Goal: Check status: Check status

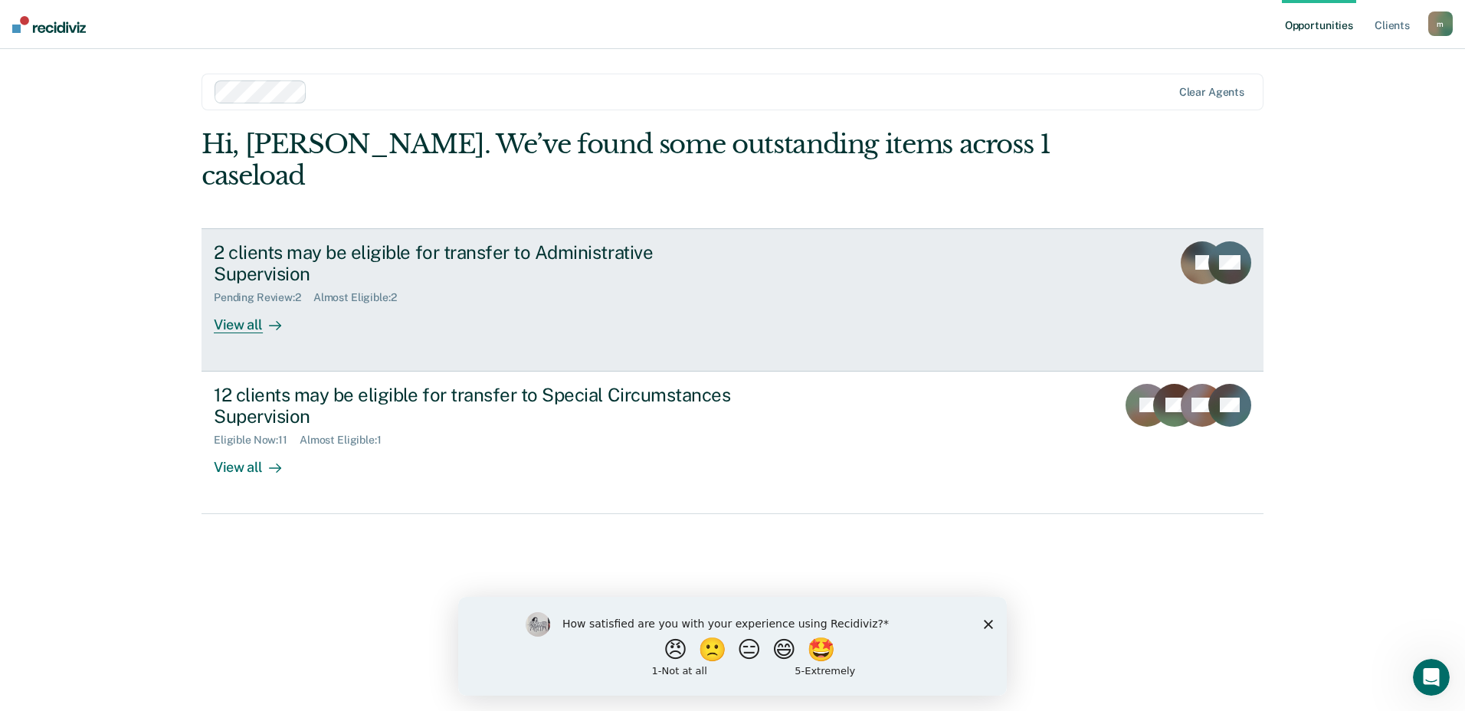
click at [1194, 241] on rect at bounding box center [1202, 262] width 43 height 43
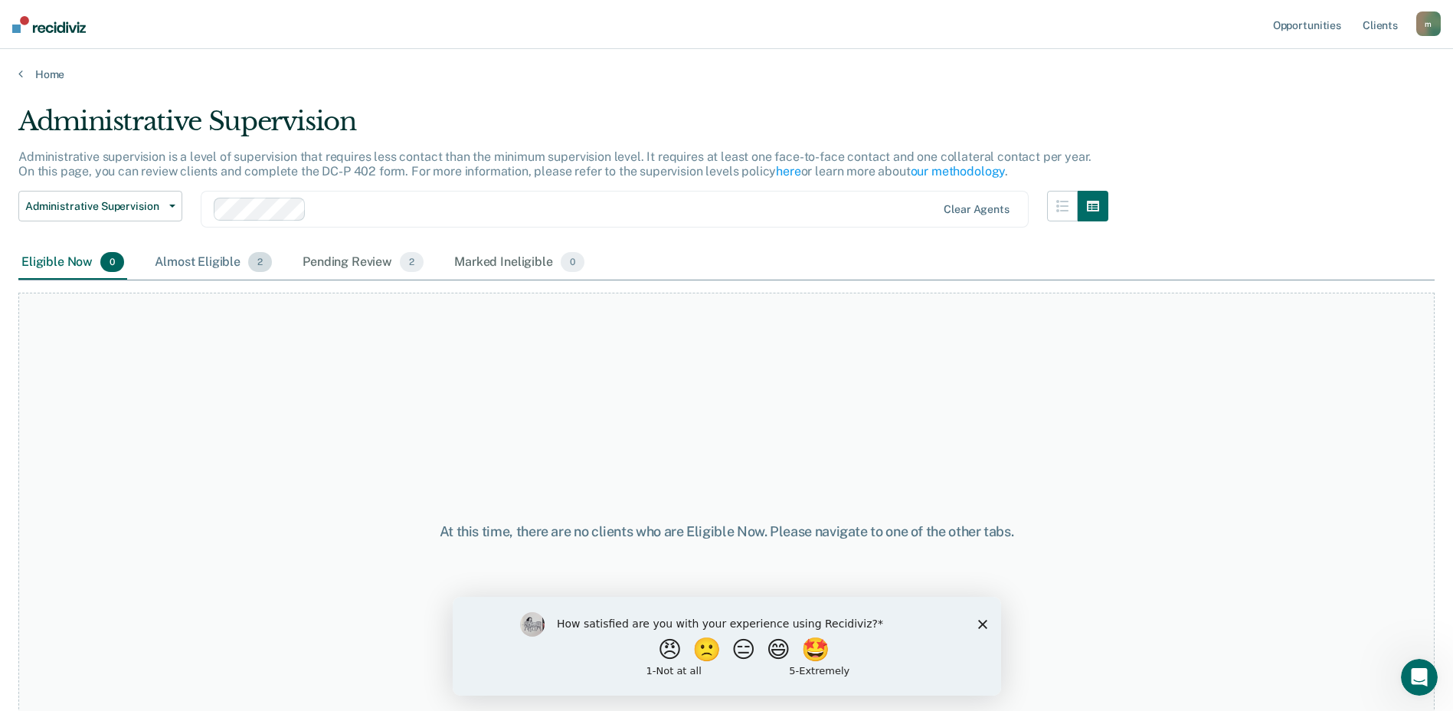
click at [223, 261] on div "Almost Eligible 2" at bounding box center [213, 263] width 123 height 34
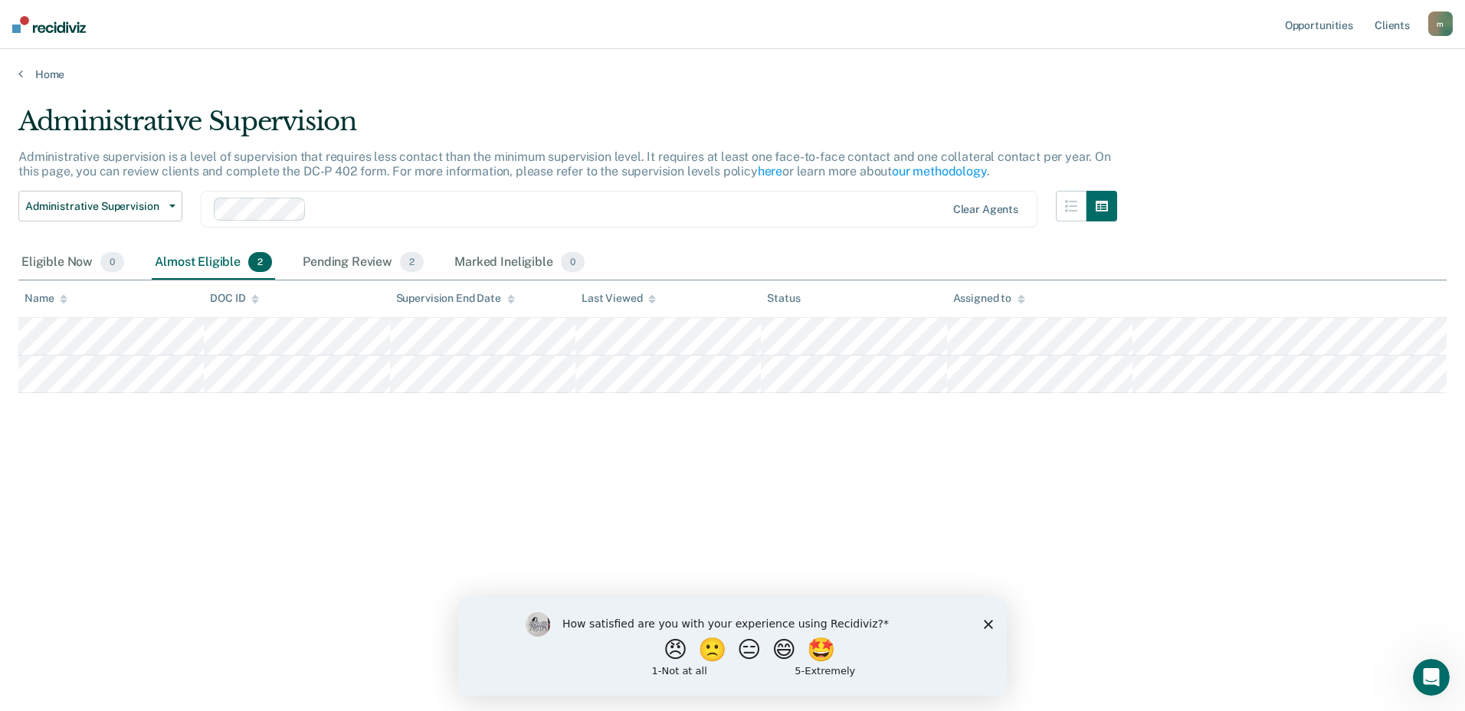
click at [988, 621] on icon "Close survey" at bounding box center [988, 623] width 9 height 9
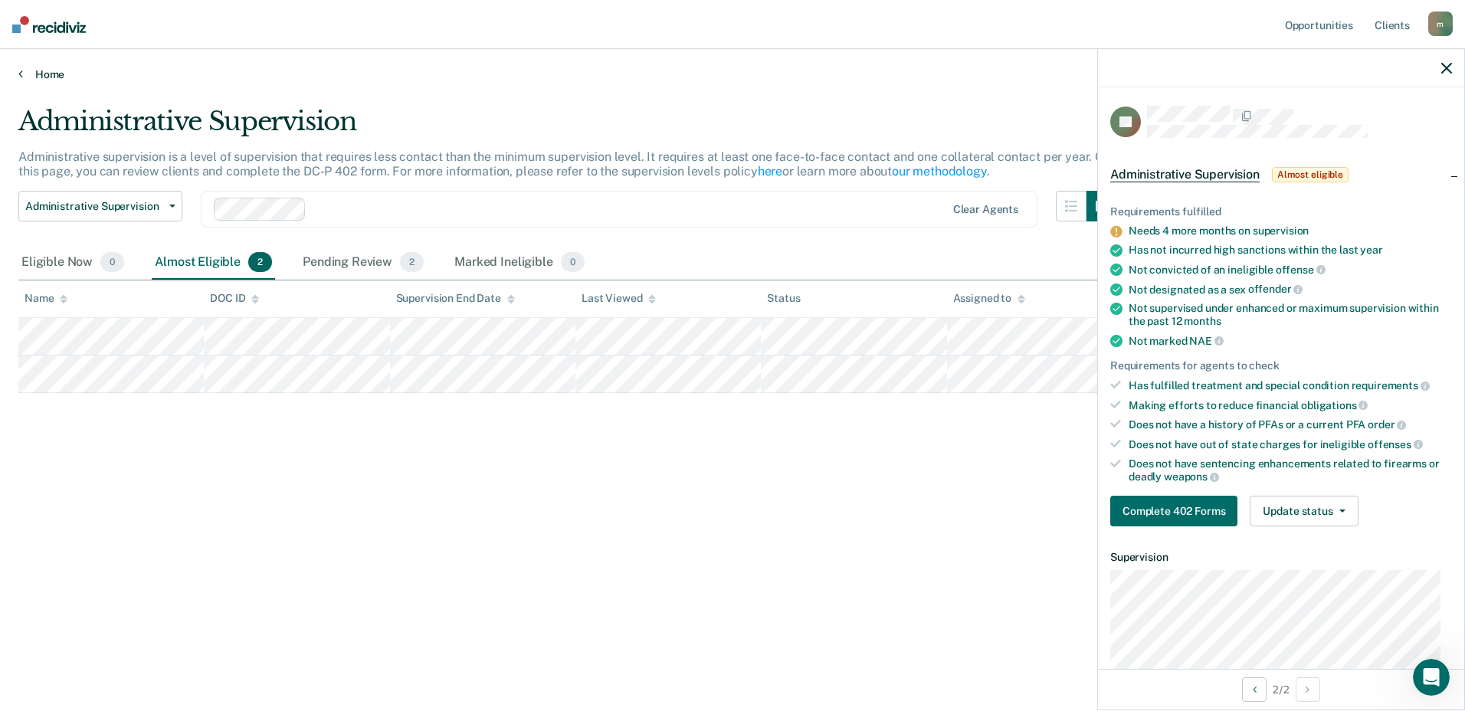
click at [46, 80] on link "Home" at bounding box center [732, 74] width 1428 height 14
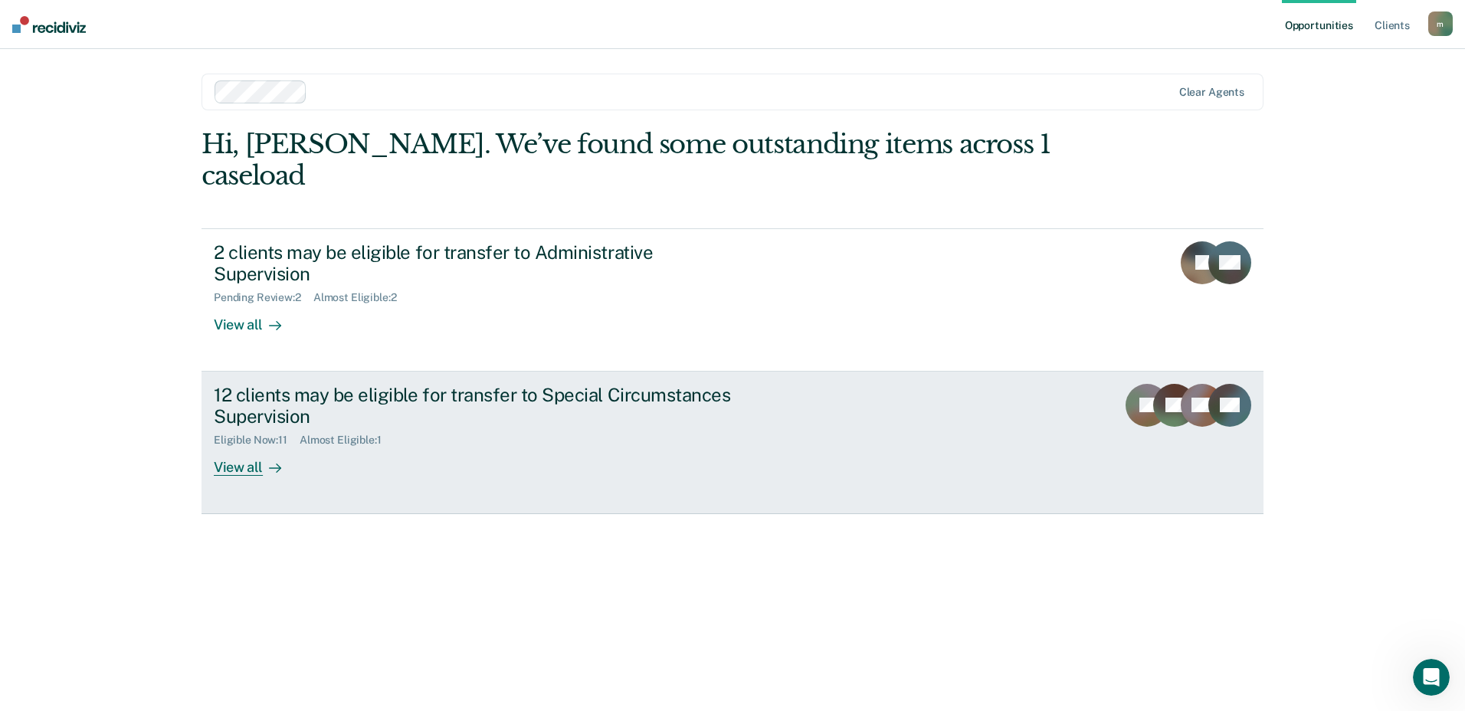
click at [1209, 390] on icon at bounding box center [1226, 421] width 64 height 62
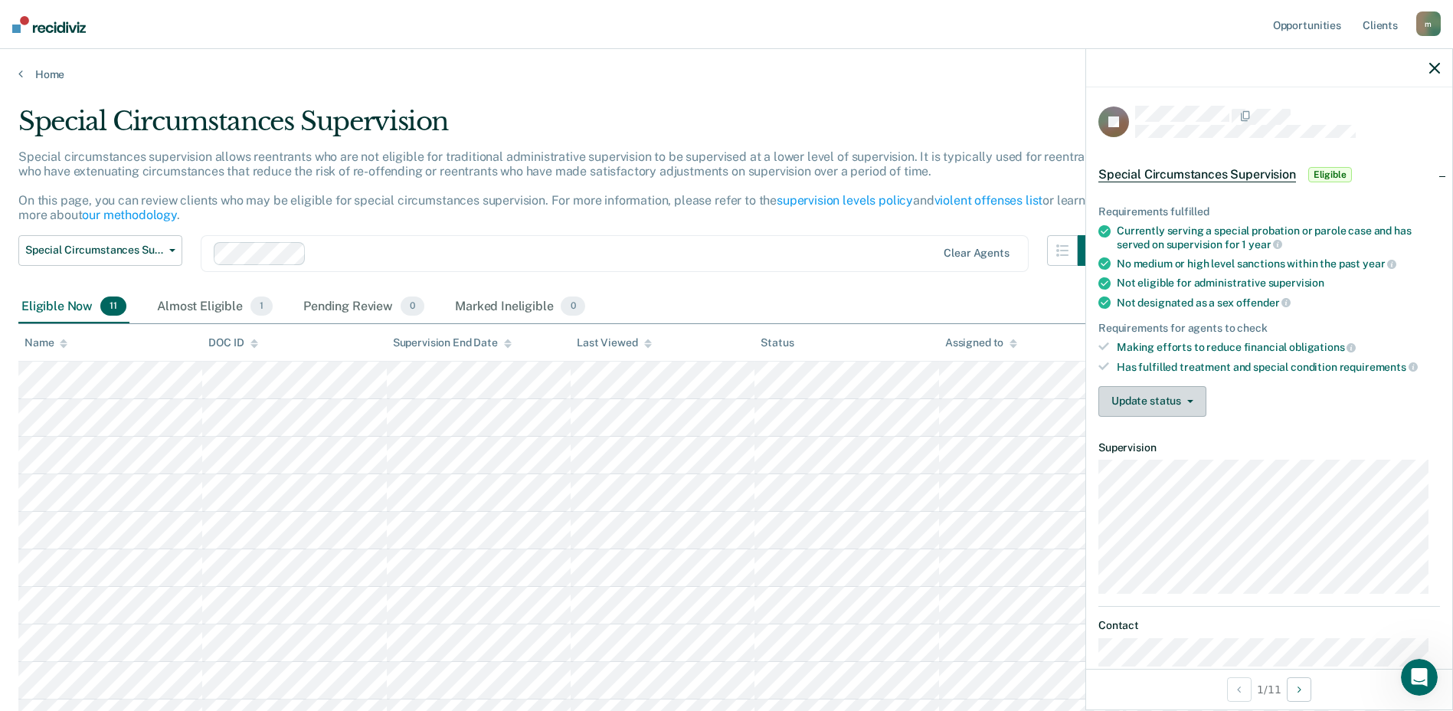
click at [1191, 403] on button "Update status" at bounding box center [1153, 401] width 108 height 31
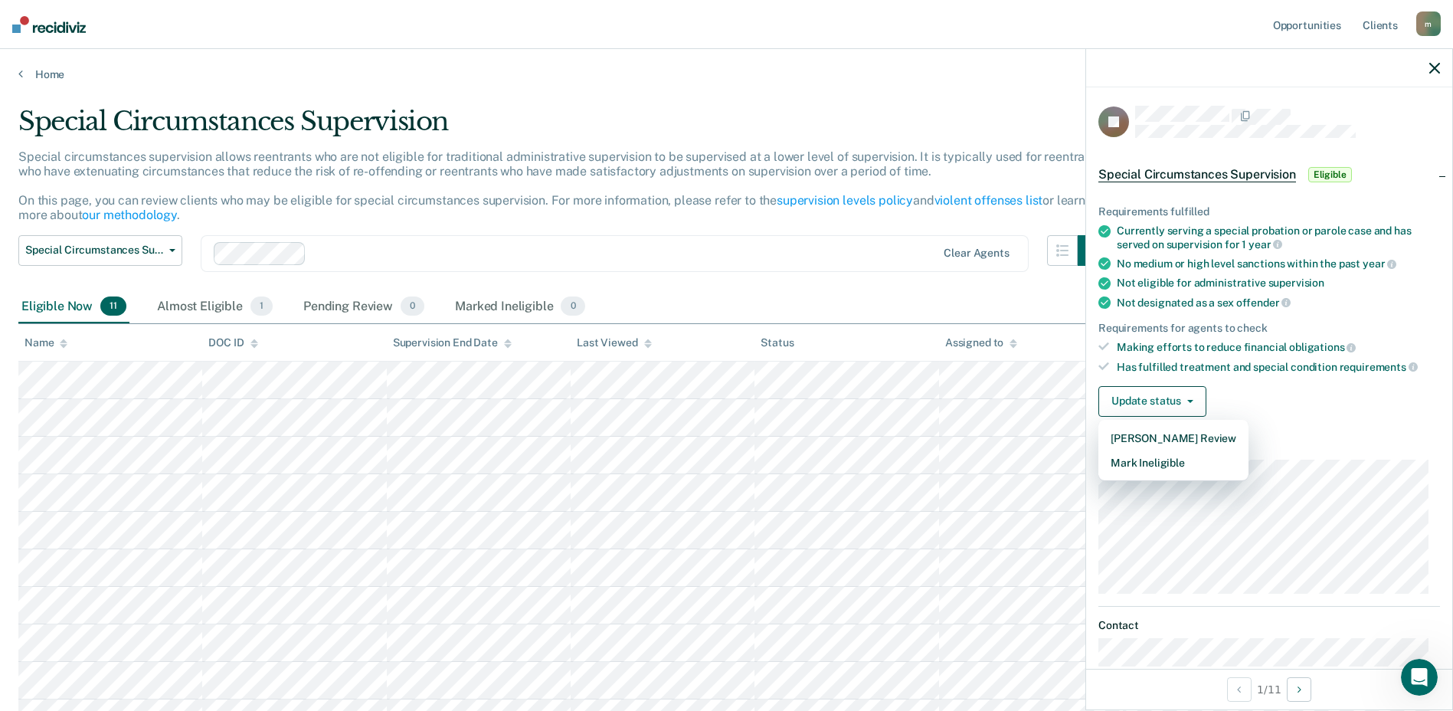
click at [1337, 408] on div "Update status Mark Pending Review Mark Ineligible" at bounding box center [1270, 401] width 342 height 31
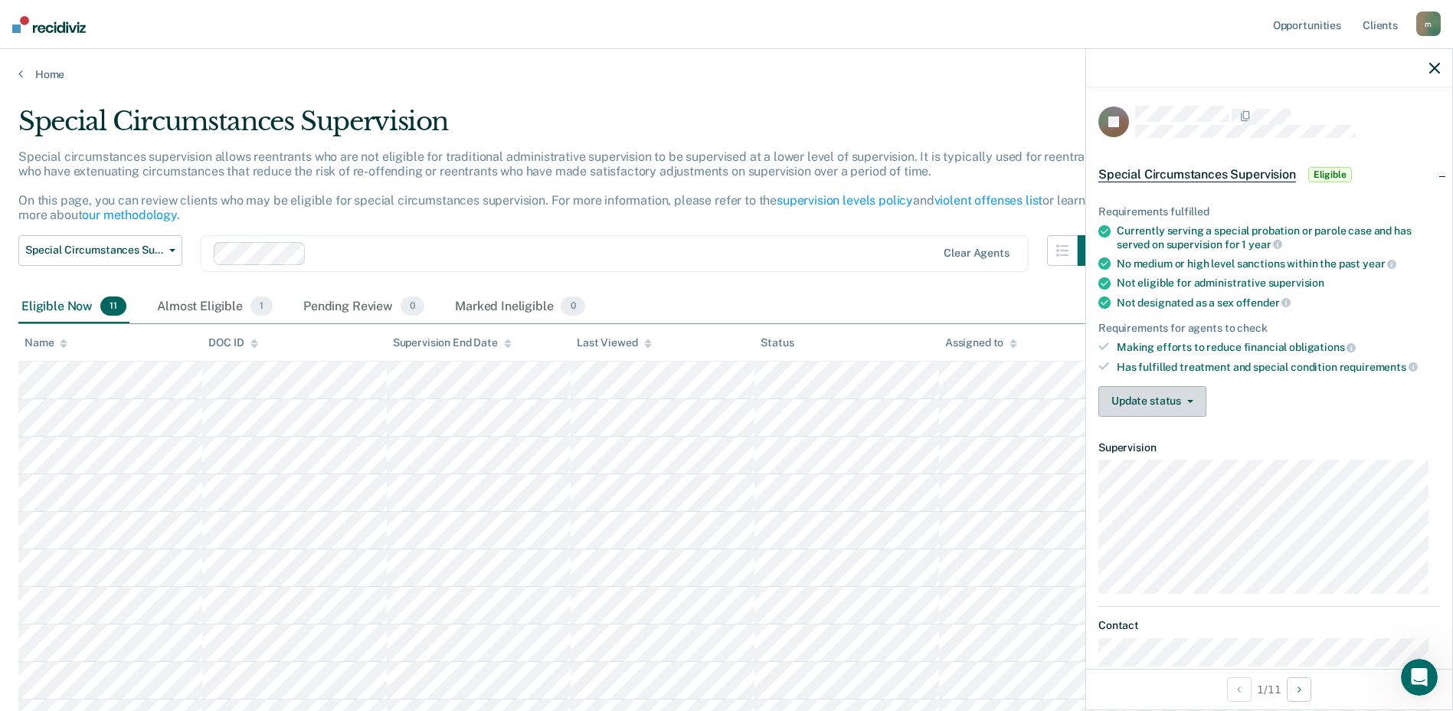
click at [1186, 403] on button "Update status" at bounding box center [1153, 401] width 108 height 31
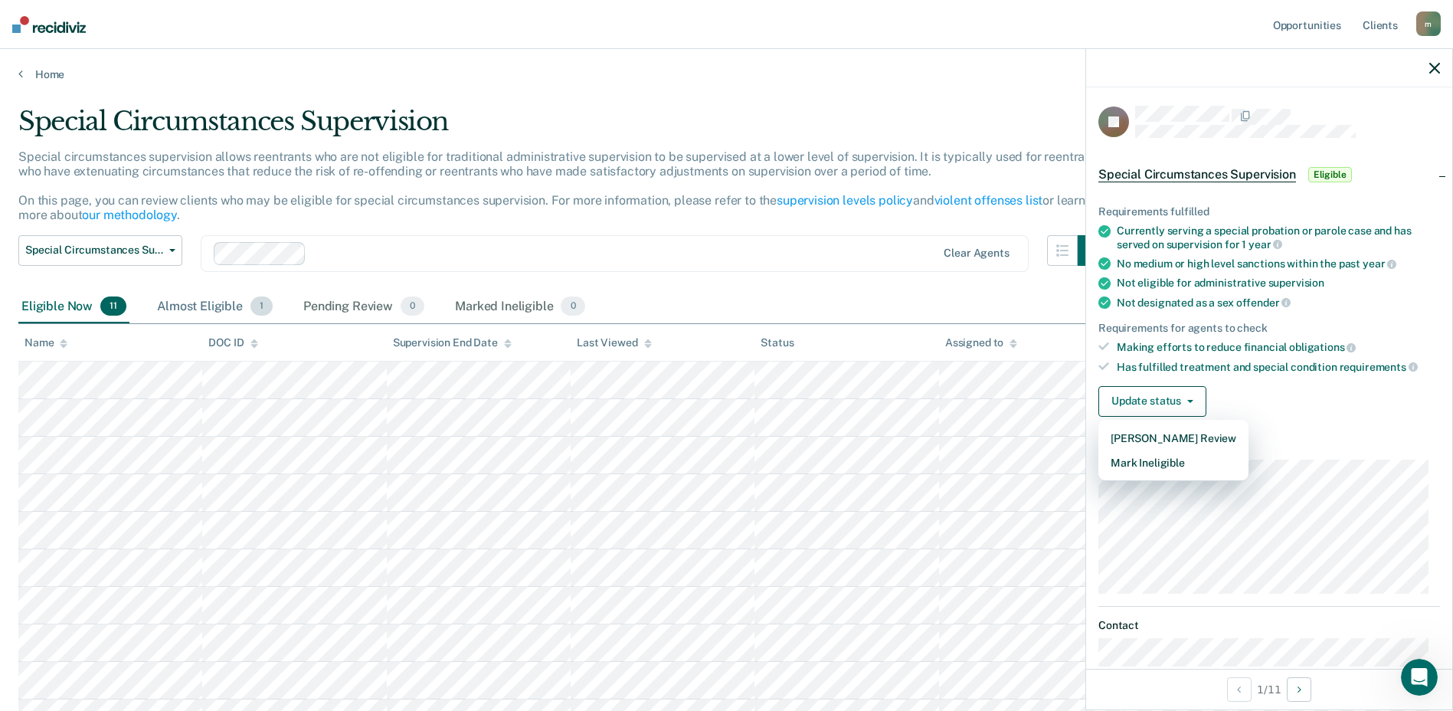
click at [198, 305] on div "Almost Eligible 1" at bounding box center [215, 307] width 122 height 34
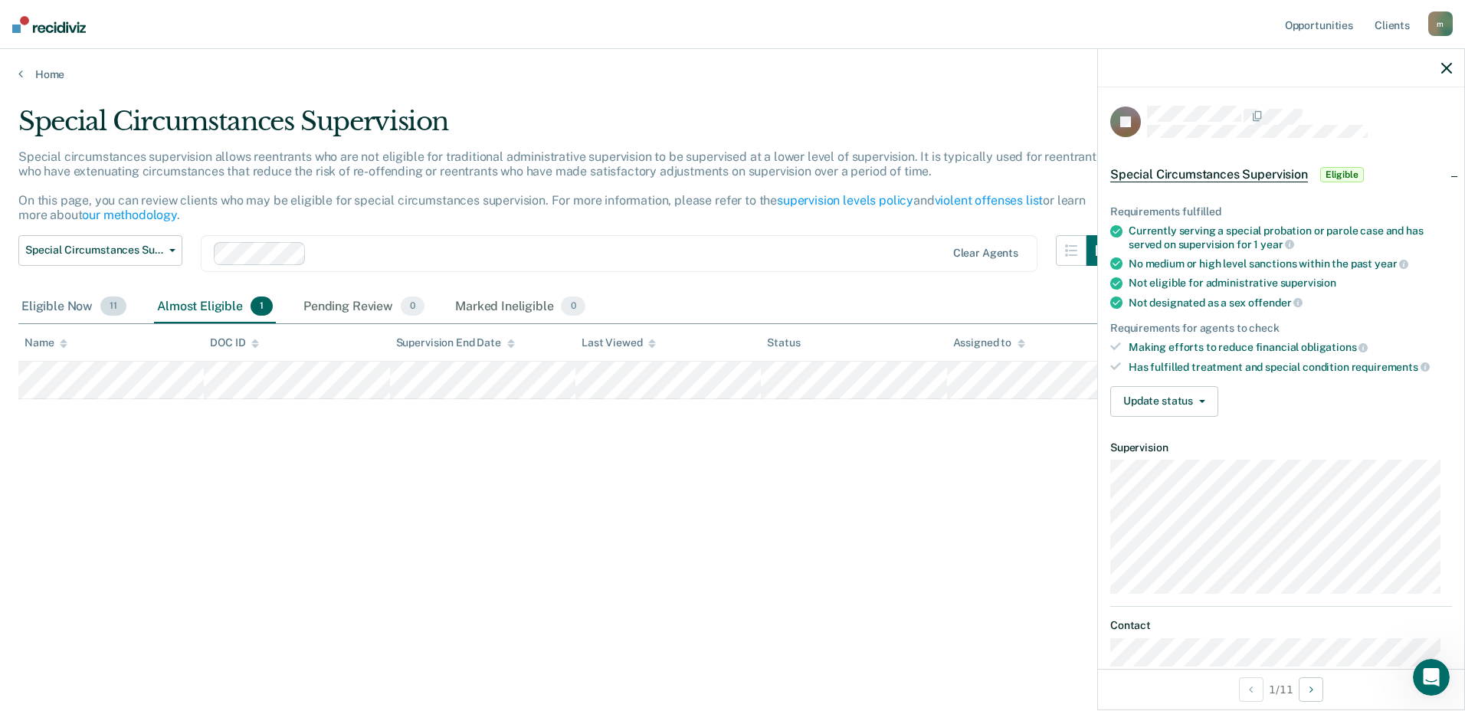
click at [84, 306] on div "Eligible Now 11" at bounding box center [73, 307] width 111 height 34
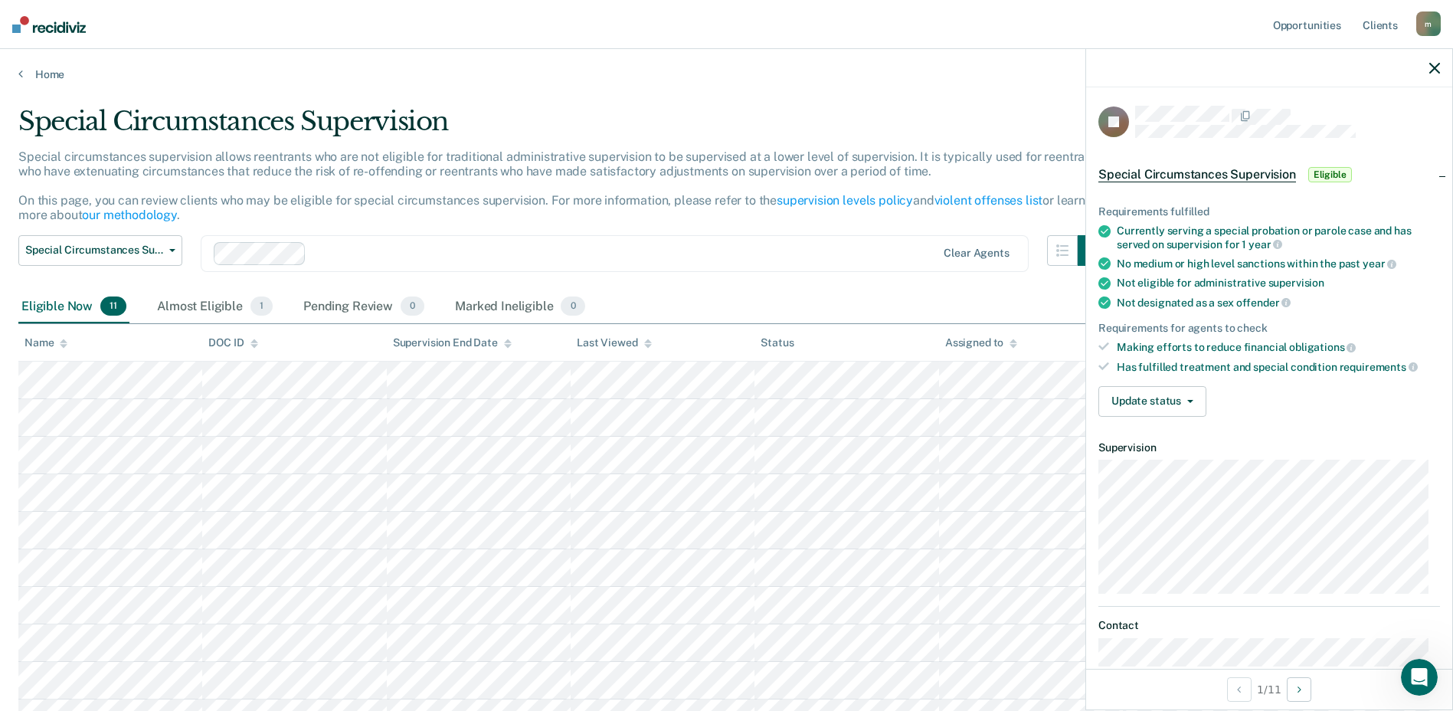
click at [1208, 403] on div "Update status Mark Pending Review Mark Ineligible" at bounding box center [1270, 401] width 342 height 31
click at [1201, 401] on button "Update status" at bounding box center [1153, 401] width 108 height 31
click at [1191, 439] on button "[PERSON_NAME] Review" at bounding box center [1174, 438] width 150 height 25
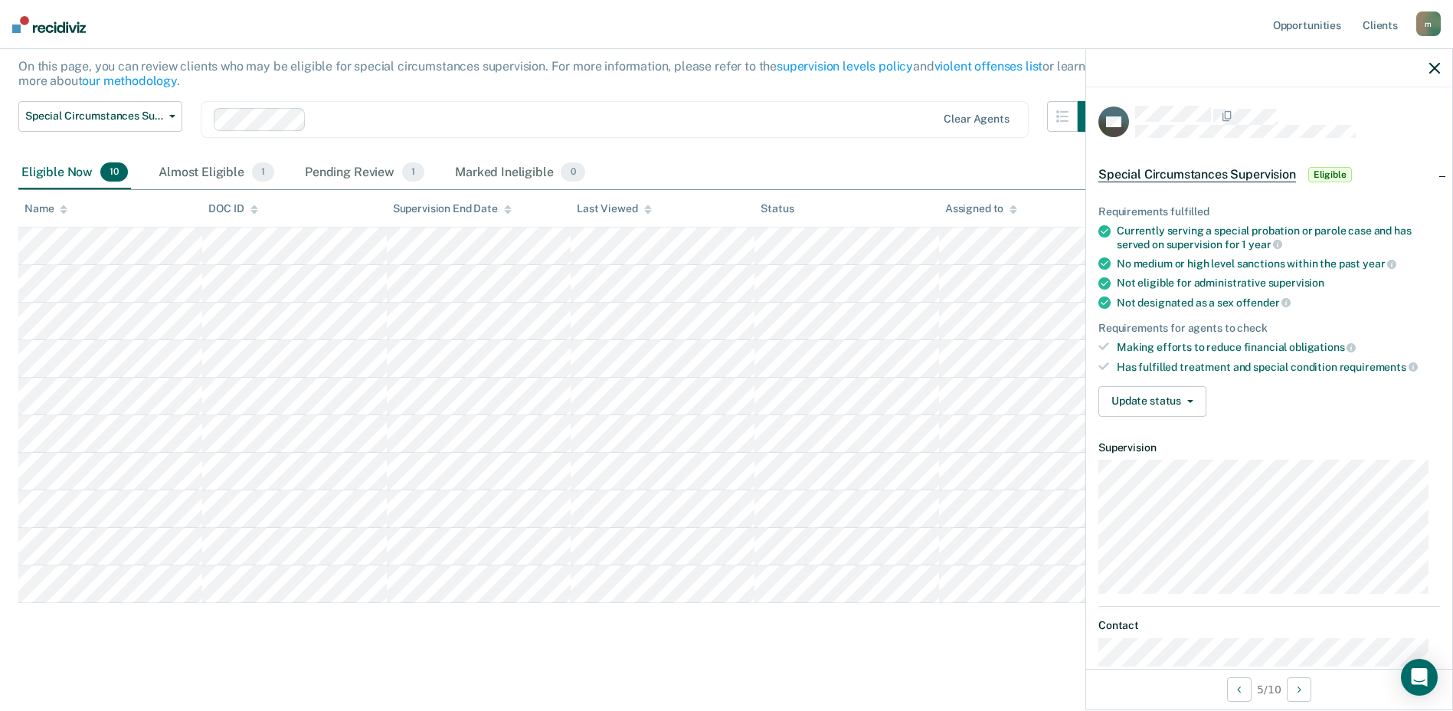
scroll to position [136, 0]
click at [1302, 696] on button "Next Opportunity" at bounding box center [1299, 689] width 25 height 25
click at [1191, 400] on icon "button" at bounding box center [1191, 401] width 6 height 3
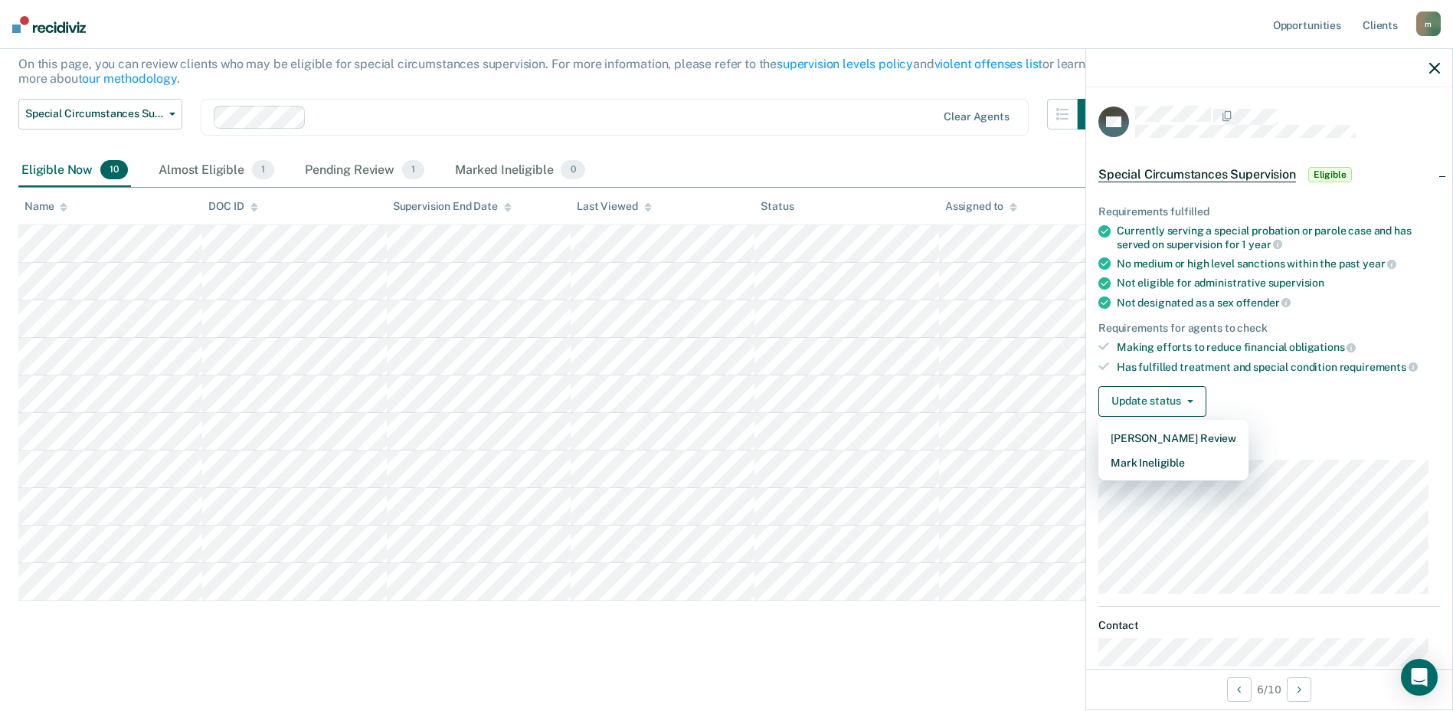
click at [1240, 177] on span "Special Circumstances Supervision" at bounding box center [1198, 174] width 198 height 15
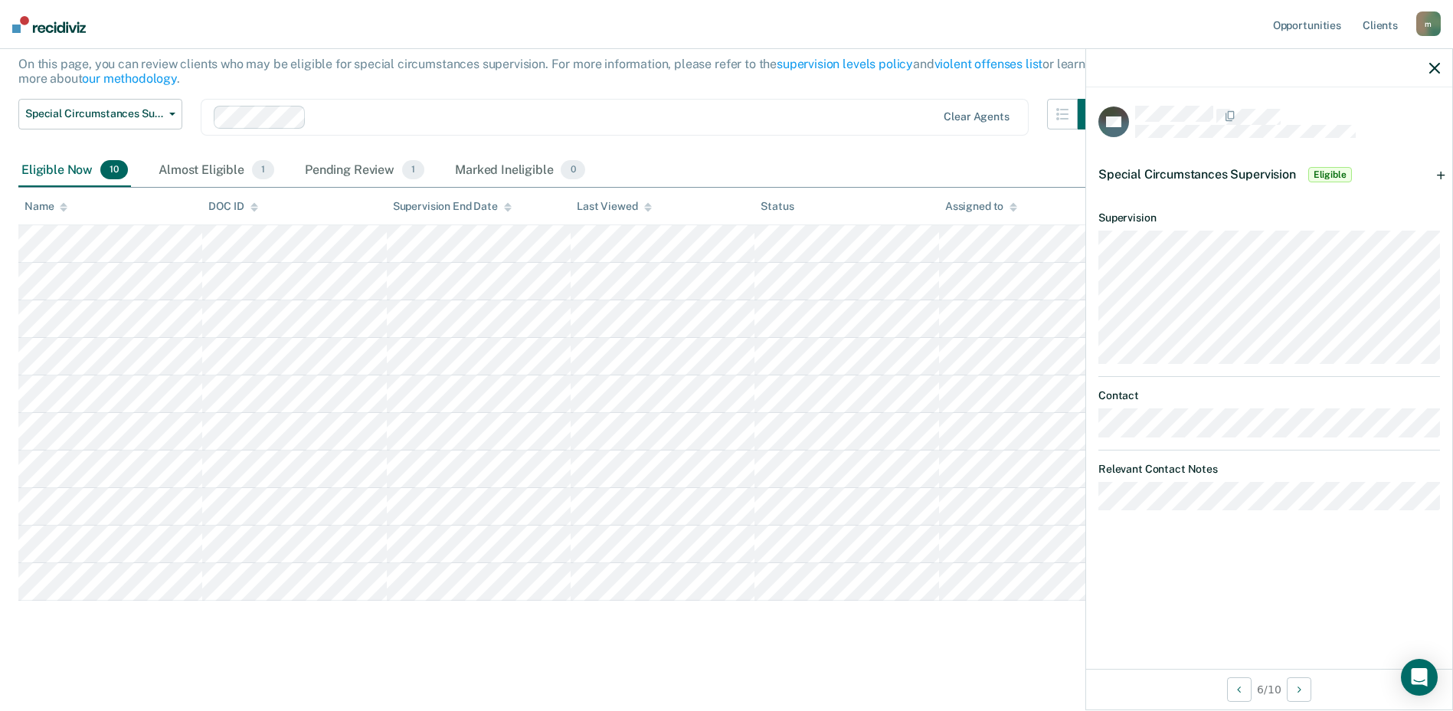
click at [1443, 176] on div "Special Circumstances Supervision Eligible" at bounding box center [1269, 174] width 366 height 49
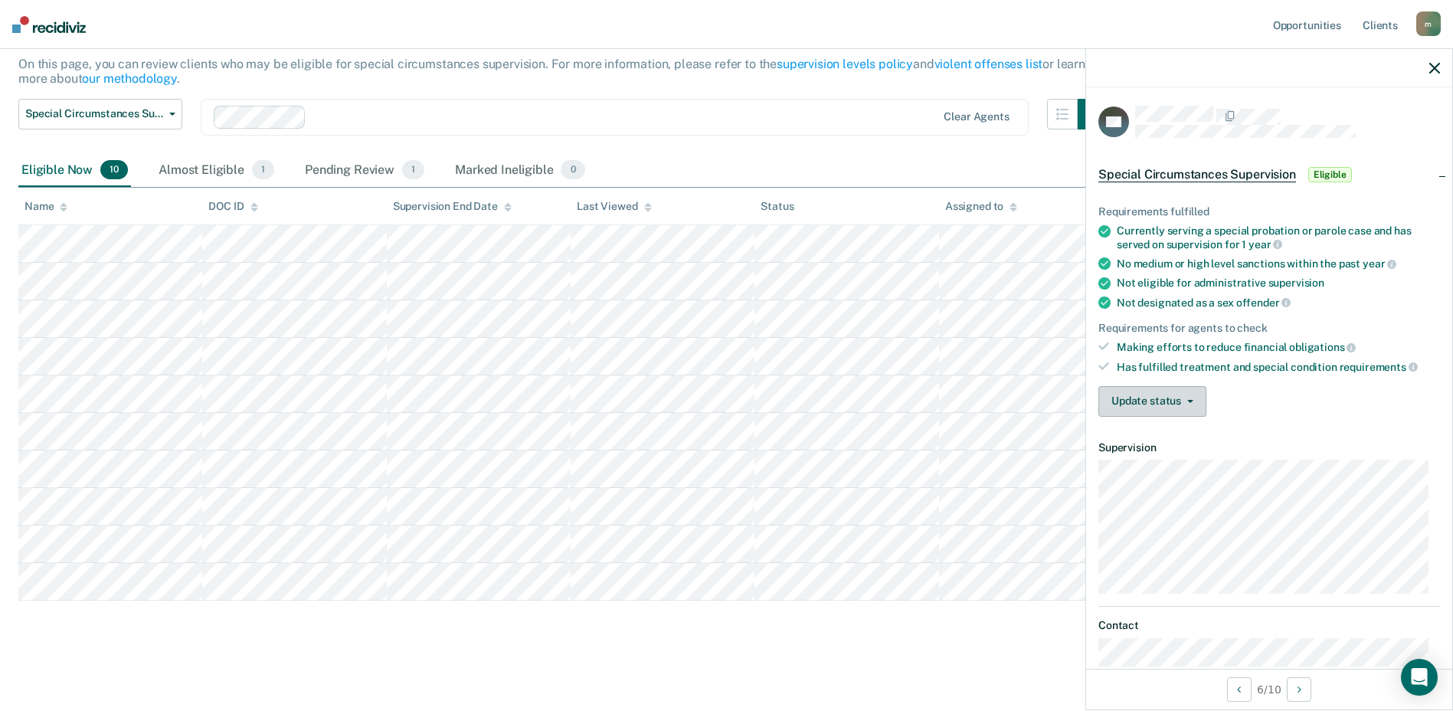
click at [1192, 408] on button "Update status" at bounding box center [1153, 401] width 108 height 31
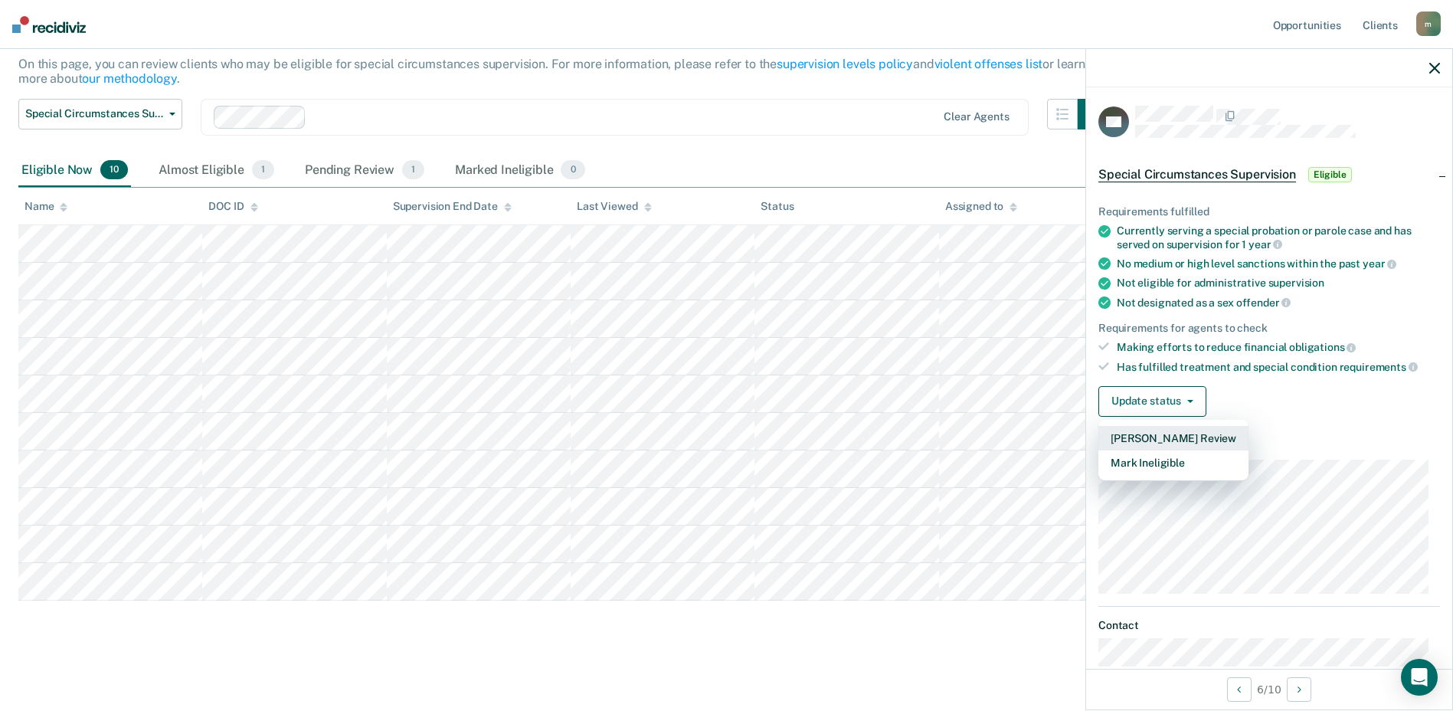
click at [1216, 437] on button "[PERSON_NAME] Review" at bounding box center [1174, 438] width 150 height 25
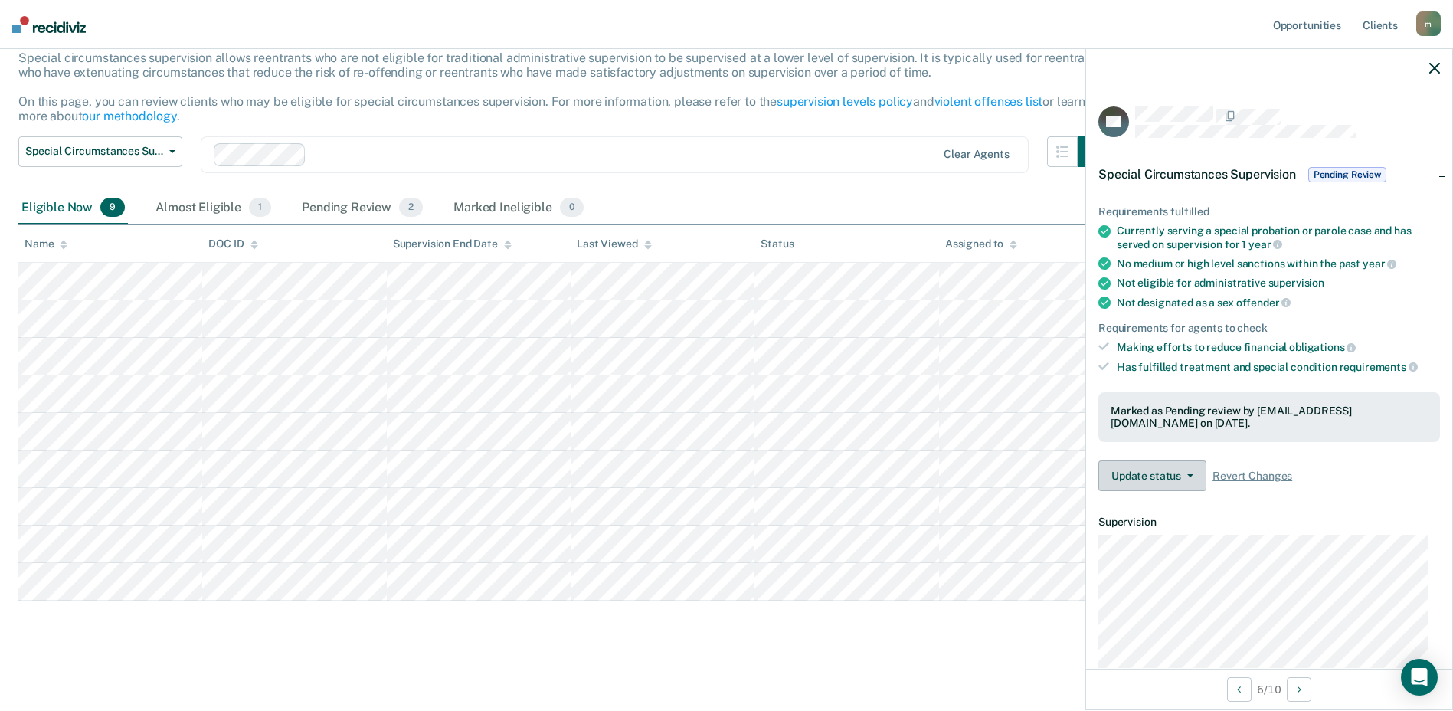
scroll to position [99, 0]
